Goal: Task Accomplishment & Management: Manage account settings

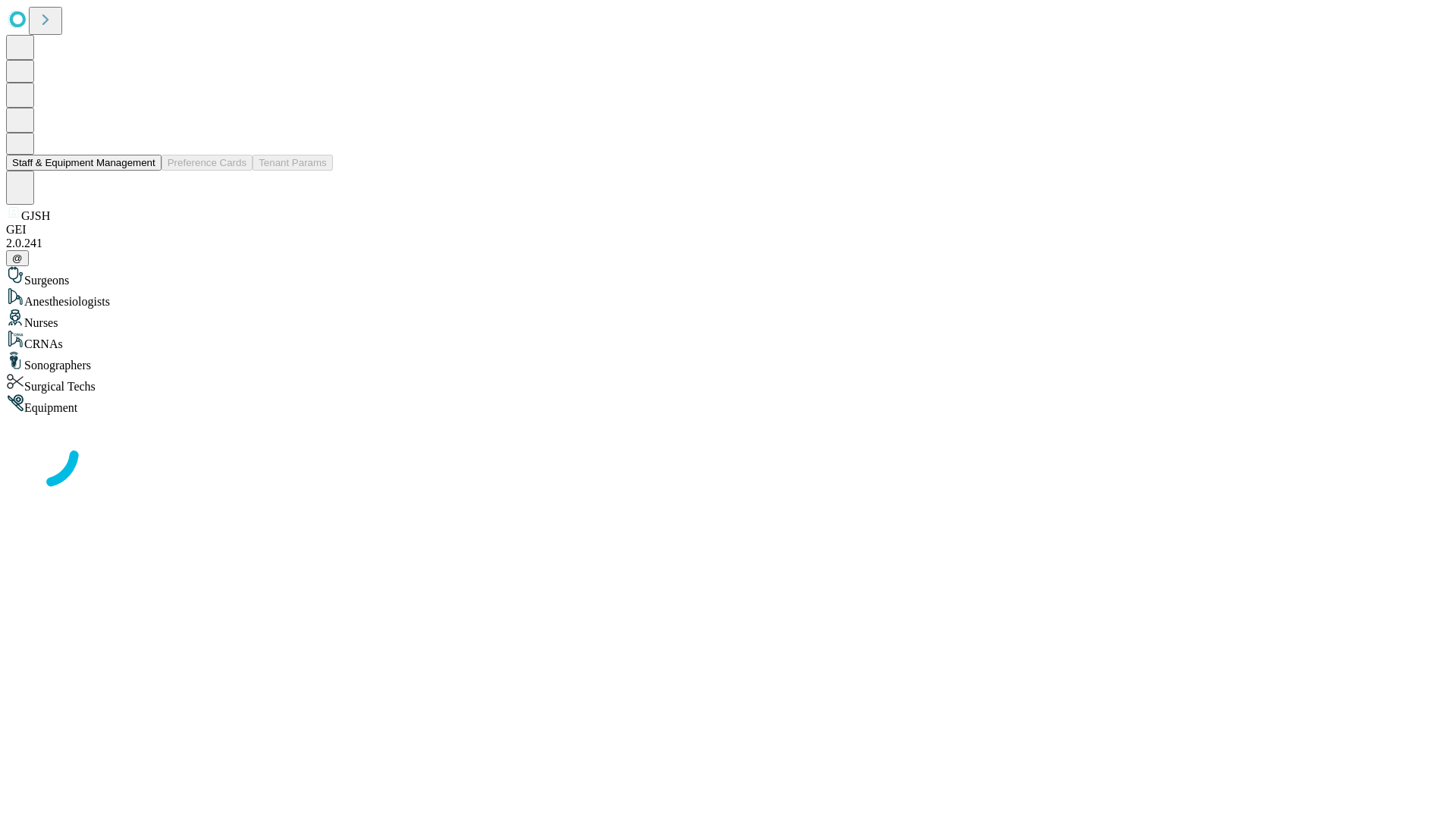
click at [145, 170] on button "Staff & Equipment Management" at bounding box center [83, 162] width 156 height 15
